Goal: Task Accomplishment & Management: Manage account settings

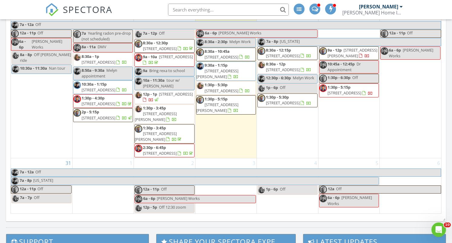
scroll to position [559, 0]
click at [98, 107] on span "[STREET_ADDRESS]" at bounding box center [99, 103] width 34 height 5
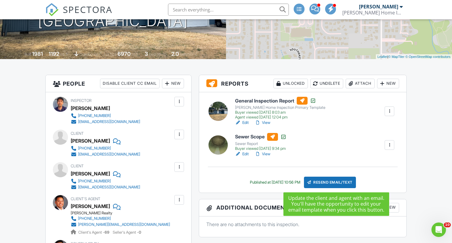
click at [324, 184] on div "Resend Email/Text" at bounding box center [330, 182] width 52 height 11
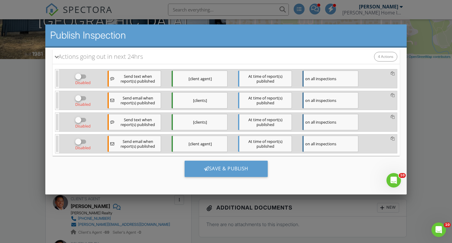
scroll to position [88, 0]
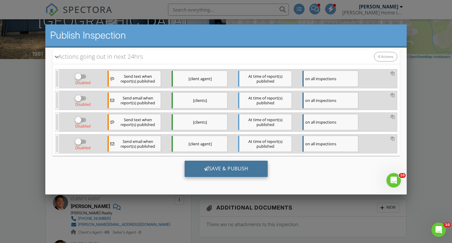
click at [215, 171] on div "Save & Publish" at bounding box center [225, 169] width 83 height 16
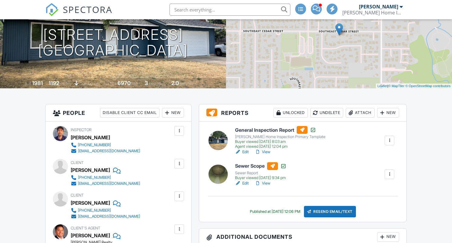
scroll to position [87, 0]
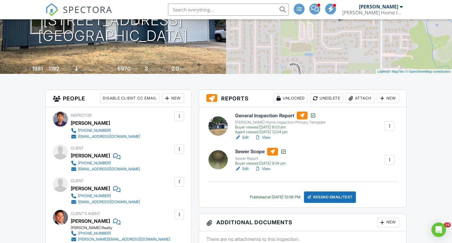
click at [339, 194] on div "Resend Email/Text" at bounding box center [330, 197] width 52 height 11
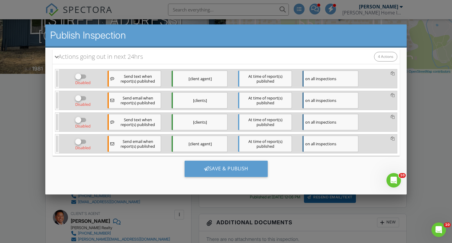
scroll to position [88, 0]
click at [80, 75] on div at bounding box center [78, 76] width 10 height 10
checkbox input "true"
click at [81, 96] on div at bounding box center [78, 98] width 10 height 10
checkbox input "true"
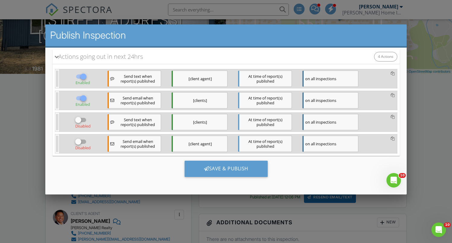
click at [79, 120] on div at bounding box center [78, 120] width 10 height 10
checkbox input "true"
click at [79, 140] on div at bounding box center [78, 142] width 10 height 10
checkbox input "true"
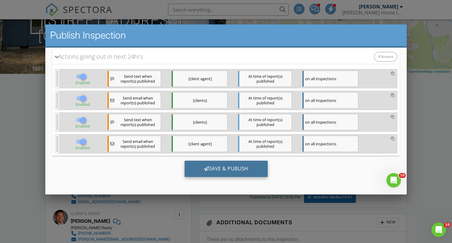
click at [202, 172] on div "Save & Publish" at bounding box center [225, 169] width 83 height 16
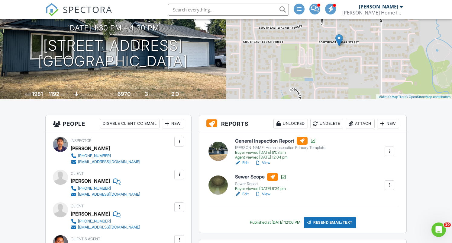
scroll to position [59, 0]
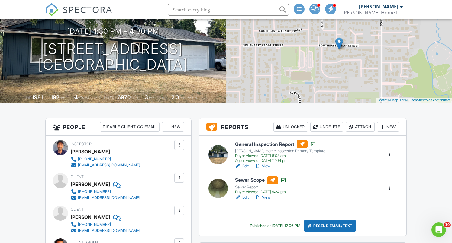
click at [250, 179] on h6 "Sewer Scope" at bounding box center [260, 181] width 51 height 8
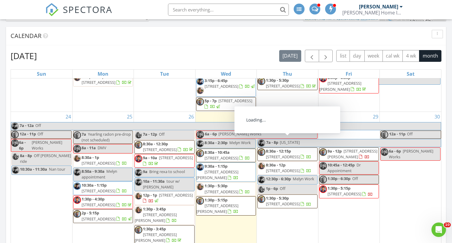
scroll to position [611, 0]
